Goal: Transaction & Acquisition: Purchase product/service

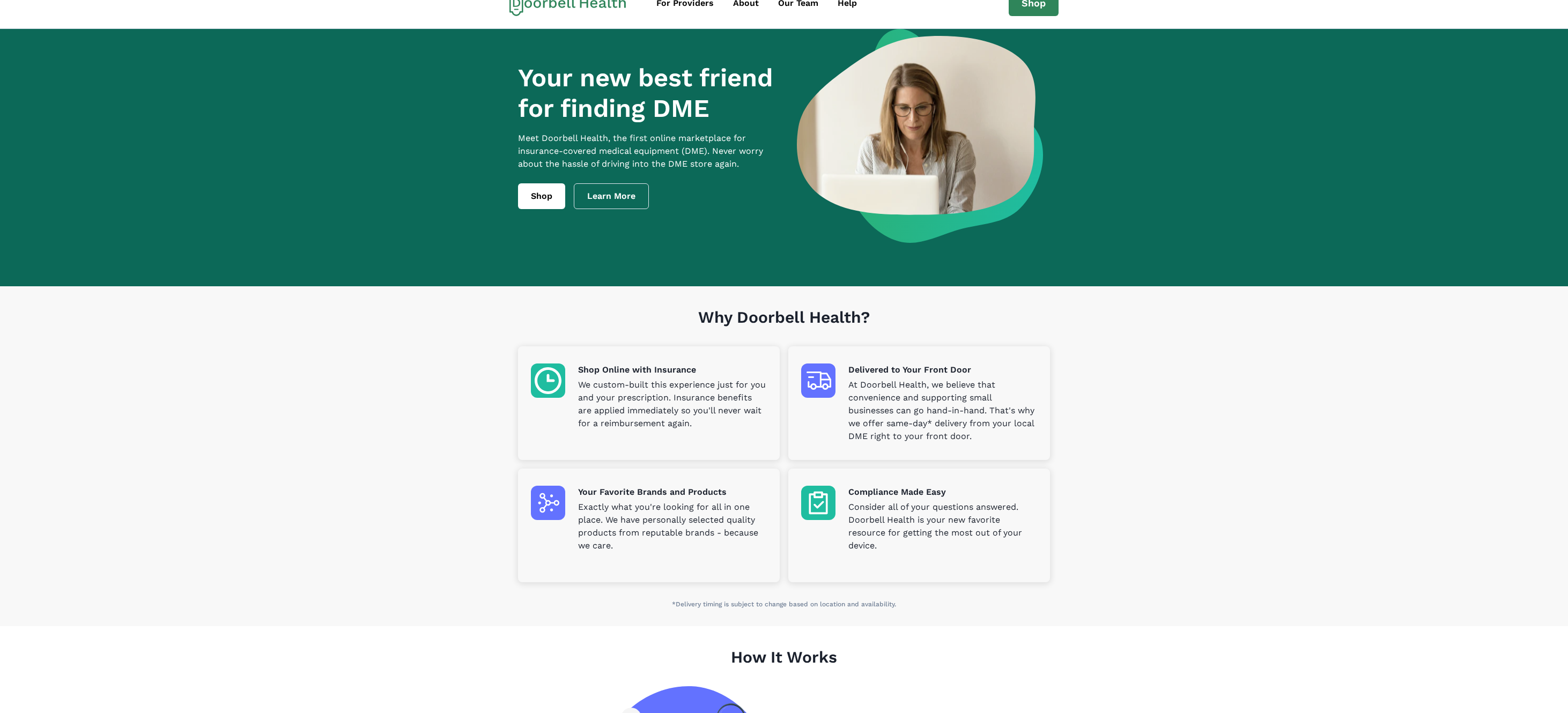
scroll to position [3, 0]
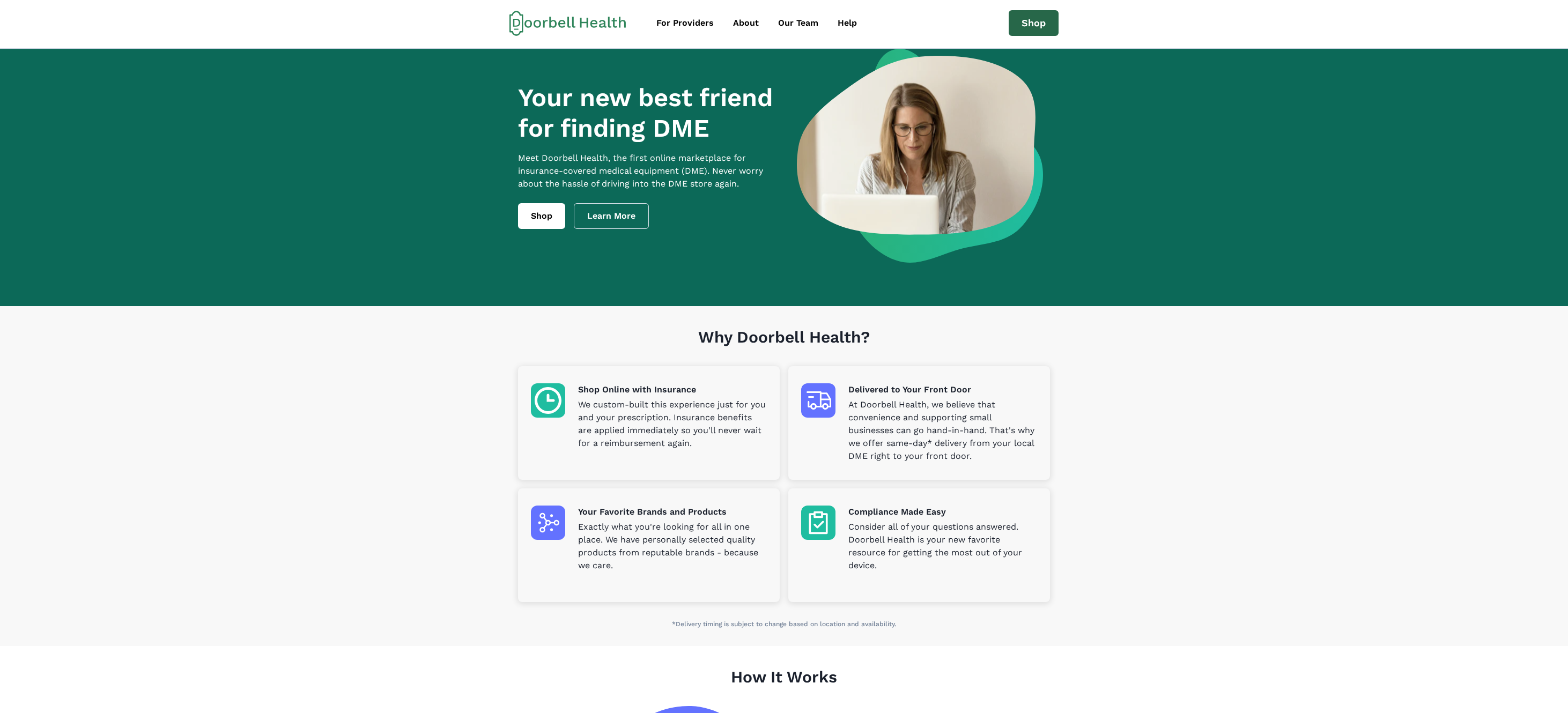
click at [1028, 32] on link "Shop" at bounding box center [1034, 23] width 50 height 26
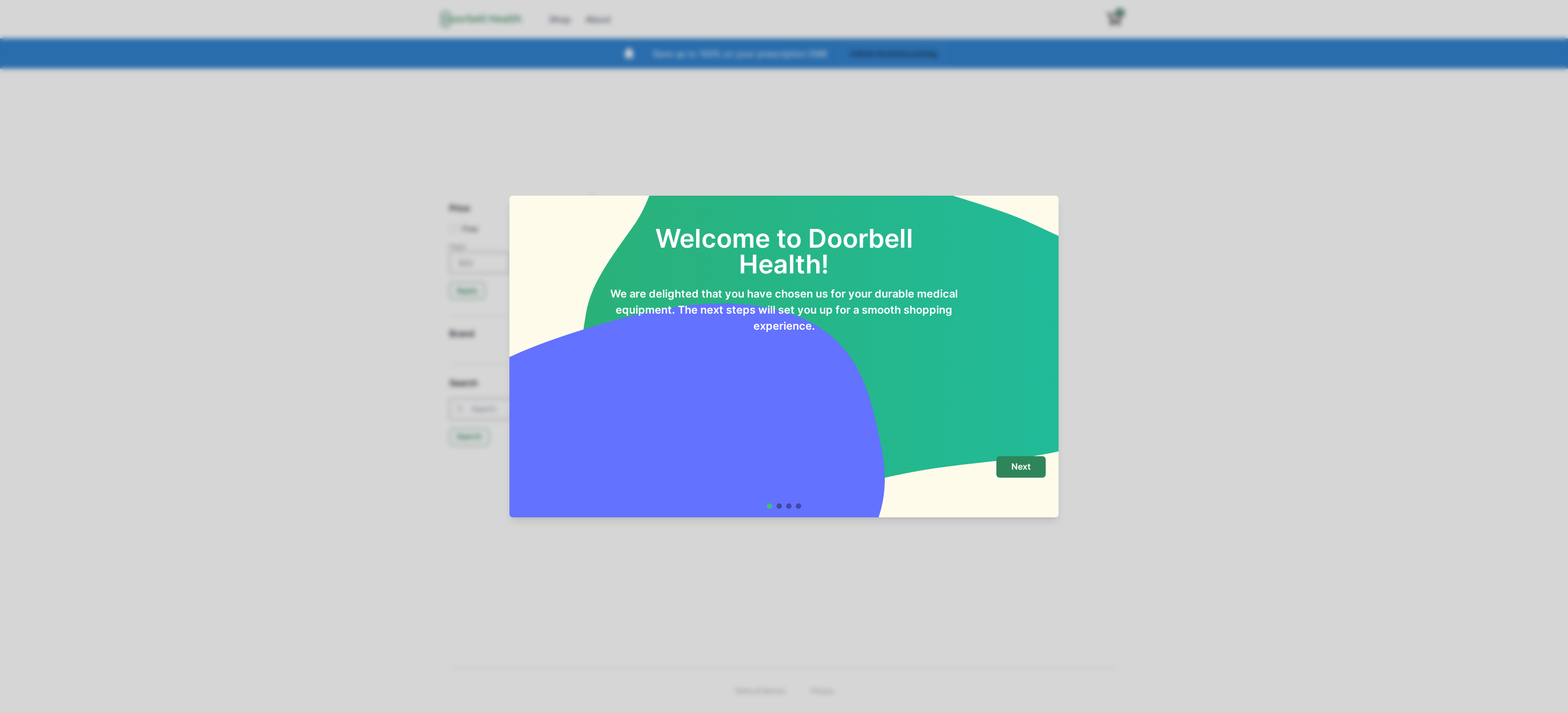
click at [729, 172] on div "Welcome to Doorbell Health! We are delighted that you have chosen us for your d…" at bounding box center [784, 356] width 1568 height 713
click at [1038, 484] on div "Next" at bounding box center [784, 478] width 523 height 43
click at [1037, 484] on div "Next" at bounding box center [784, 478] width 523 height 43
click at [1037, 472] on button "Next" at bounding box center [1021, 467] width 49 height 21
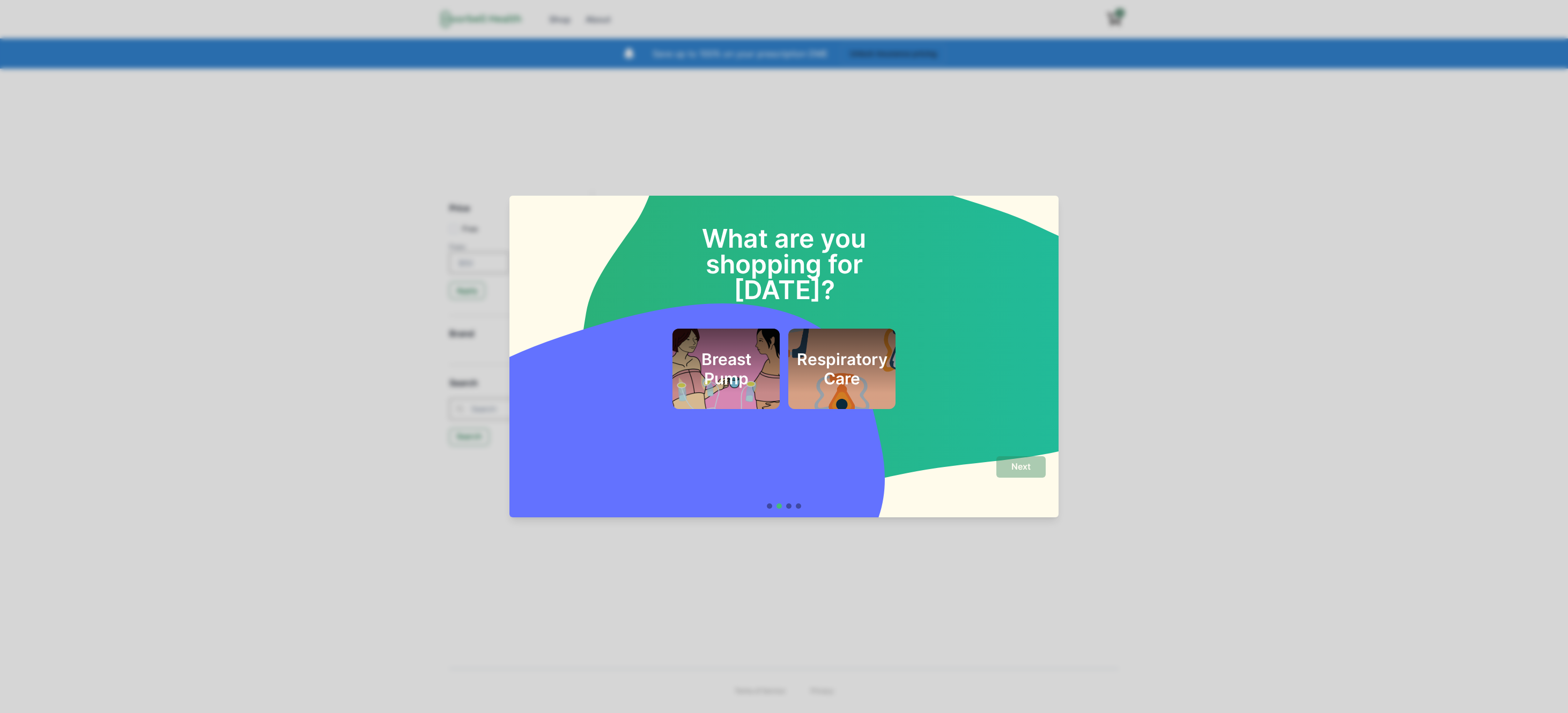
click at [1114, 472] on div "What are you shopping for today? Breast Pump Respiratory Care Next" at bounding box center [784, 356] width 1568 height 713
